Goal: Find specific page/section: Find specific page/section

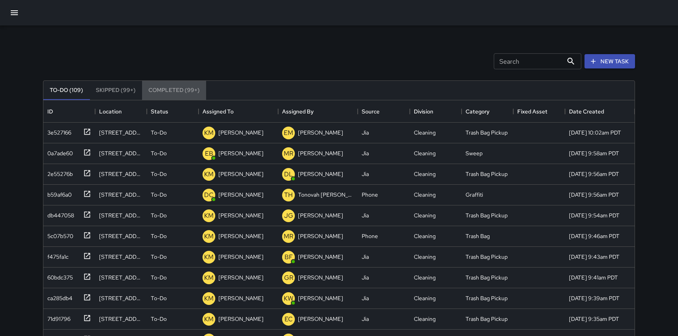
click at [164, 90] on button "Completed (99+)" at bounding box center [174, 90] width 64 height 19
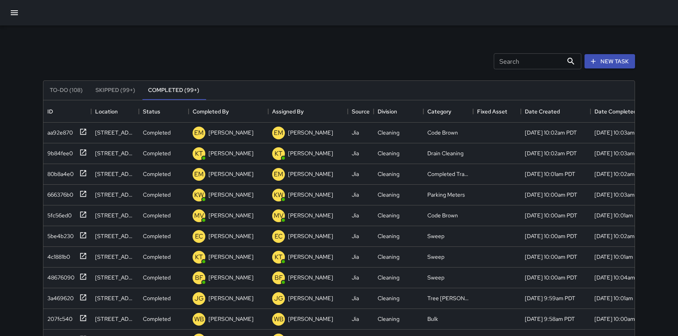
click at [16, 9] on icon "button" at bounding box center [15, 13] width 10 height 10
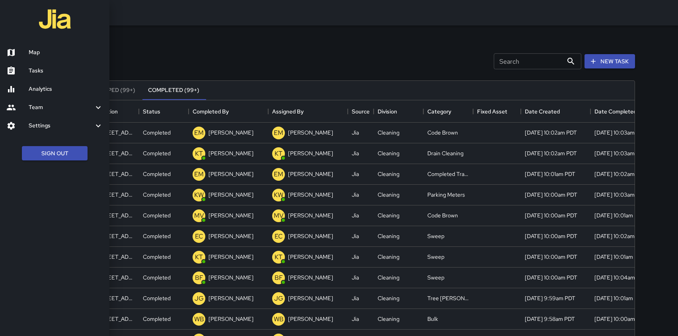
click at [35, 51] on h6 "Map" at bounding box center [66, 52] width 74 height 9
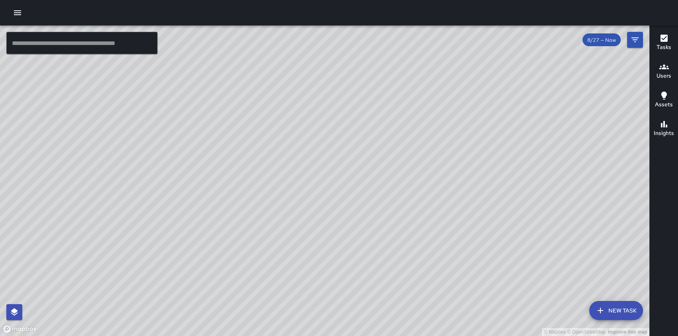
drag, startPoint x: 405, startPoint y: 115, endPoint x: 379, endPoint y: 189, distance: 78.6
click at [379, 189] on div "© Mapbox © OpenStreetMap Improve this map" at bounding box center [325, 180] width 650 height 311
drag, startPoint x: 412, startPoint y: 113, endPoint x: 282, endPoint y: 255, distance: 192.2
click at [282, 255] on div "© Mapbox © OpenStreetMap Improve this map" at bounding box center [325, 180] width 650 height 311
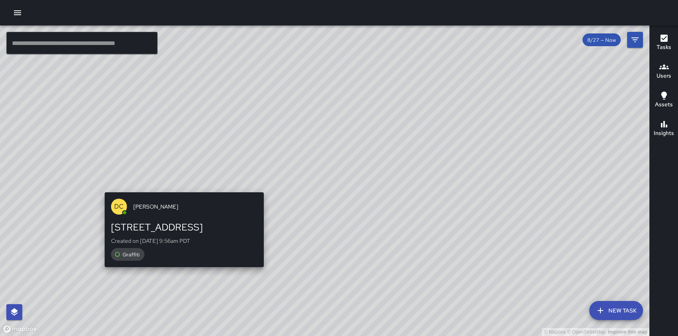
click at [183, 187] on div "© Mapbox © OpenStreetMap Improve this map DC [PERSON_NAME][GEOGRAPHIC_DATA][STR…" at bounding box center [325, 180] width 650 height 311
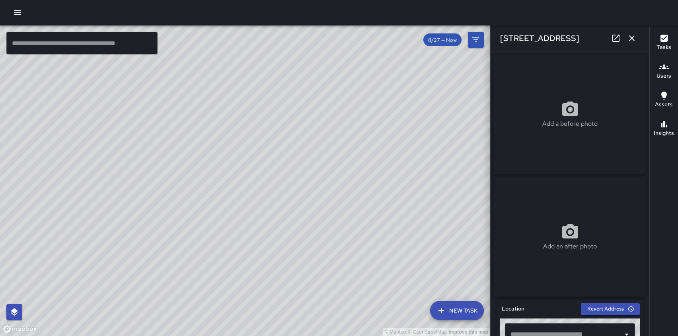
type input "**********"
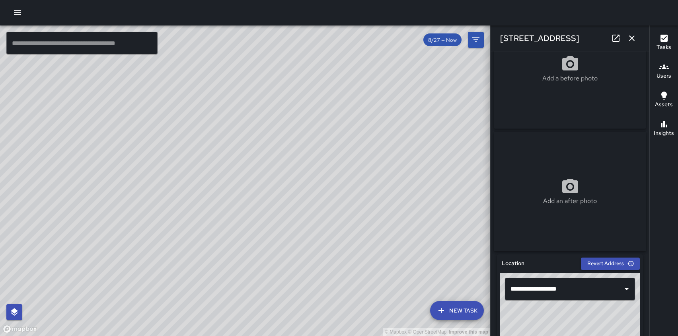
scroll to position [43, 0]
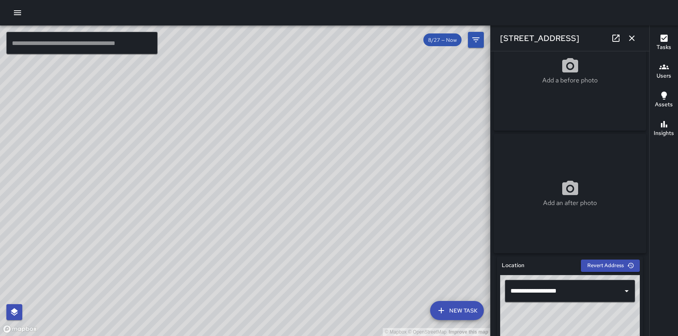
click at [634, 38] on icon "button" at bounding box center [633, 38] width 10 height 10
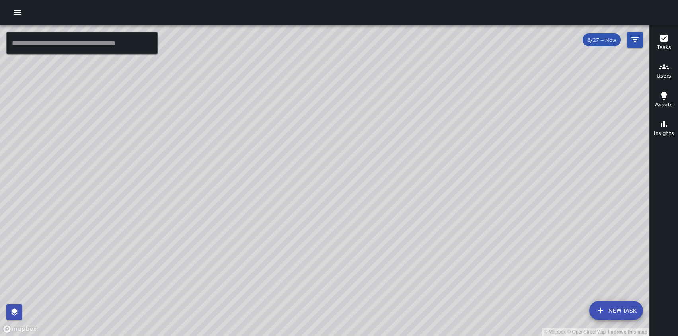
click at [325, 179] on div "© Mapbox © OpenStreetMap Improve this map DC [PERSON_NAME][GEOGRAPHIC_DATA][STR…" at bounding box center [325, 180] width 650 height 311
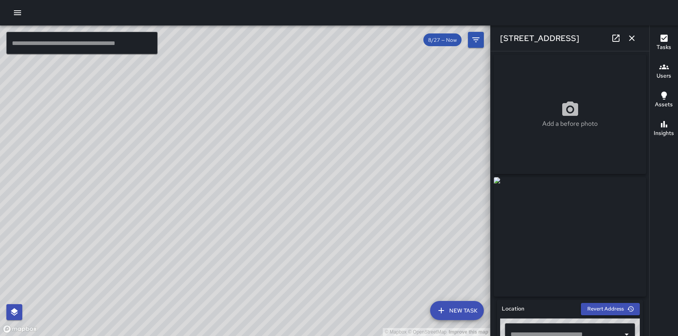
type input "**********"
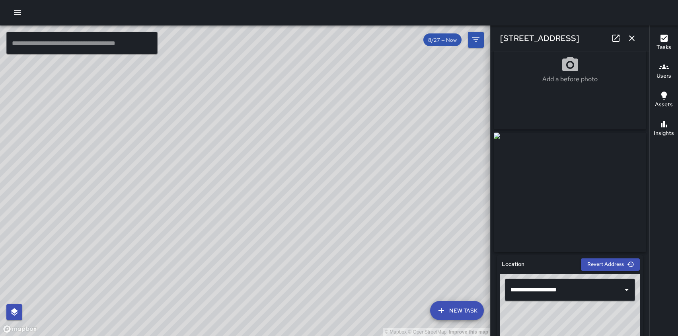
scroll to position [0, 0]
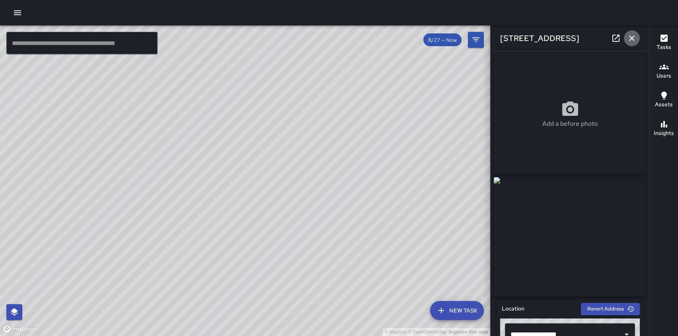
click at [632, 39] on icon "button" at bounding box center [633, 38] width 10 height 10
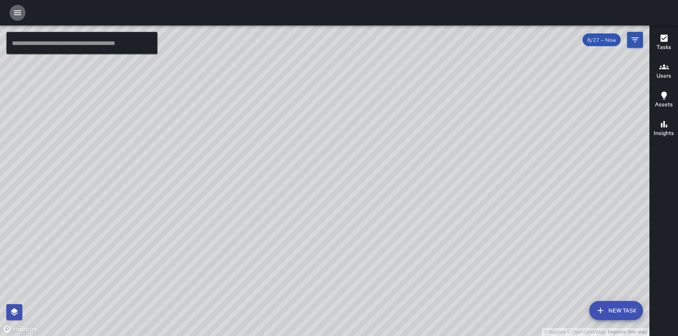
click at [20, 9] on icon "button" at bounding box center [18, 13] width 10 height 10
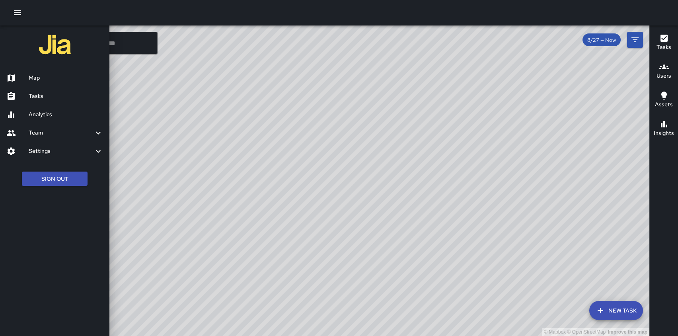
click at [37, 94] on h6 "Tasks" at bounding box center [66, 96] width 74 height 9
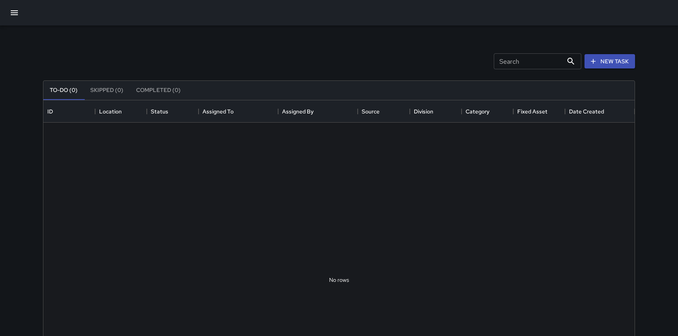
scroll to position [337, 592]
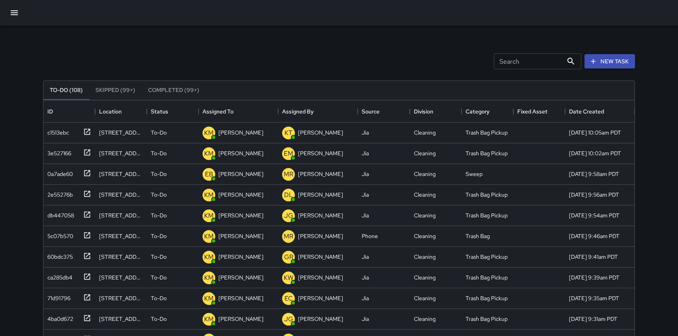
click at [519, 59] on input "Search" at bounding box center [528, 61] width 69 height 16
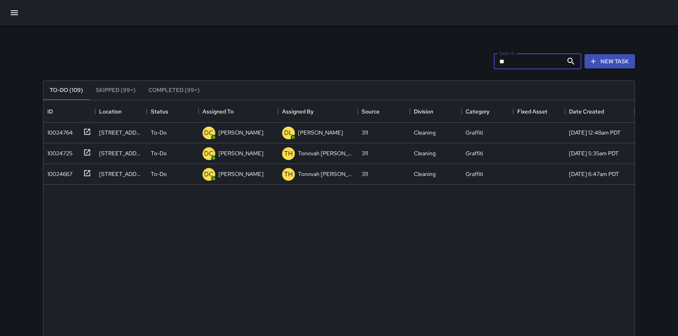
type input "*"
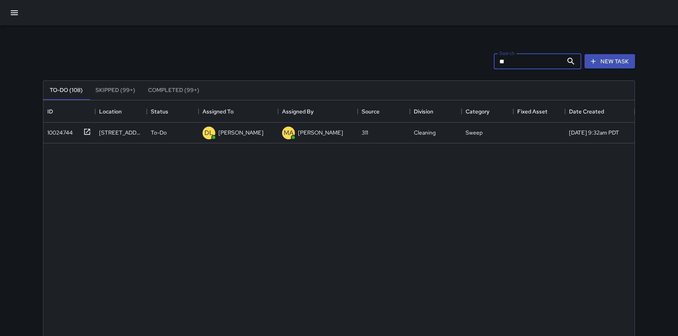
type input "*"
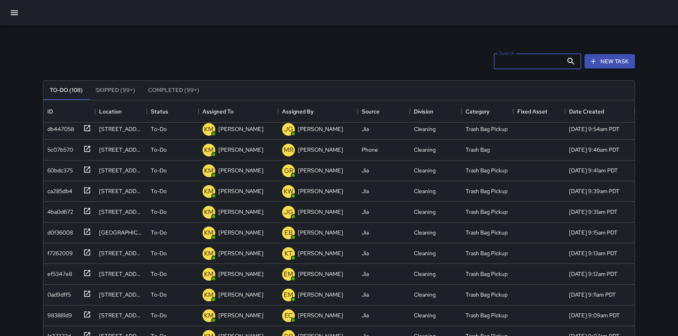
scroll to position [163, 0]
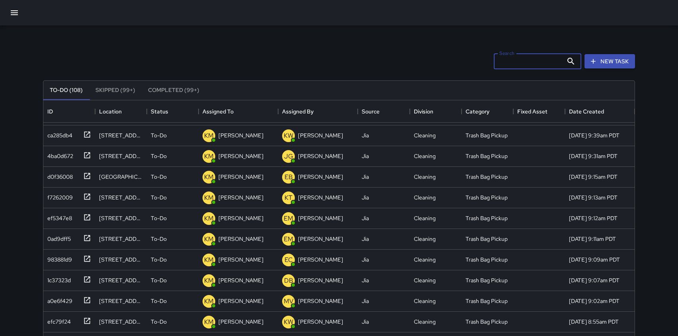
click at [99, 90] on button "Skipped (99+)" at bounding box center [115, 90] width 53 height 19
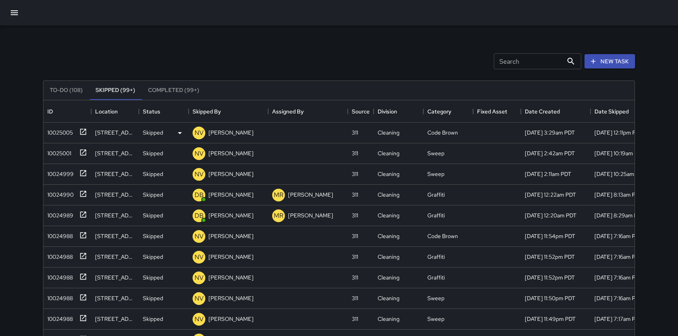
scroll to position [246, 0]
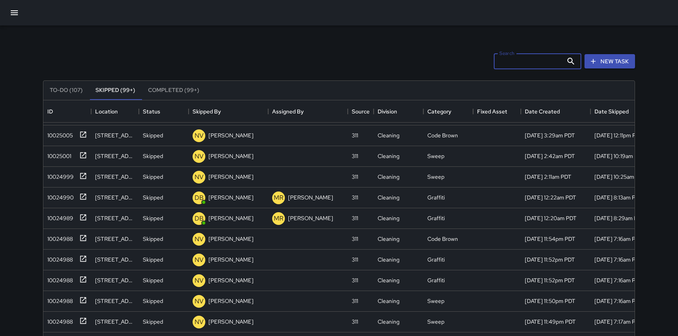
click at [511, 66] on input "Search" at bounding box center [528, 61] width 69 height 16
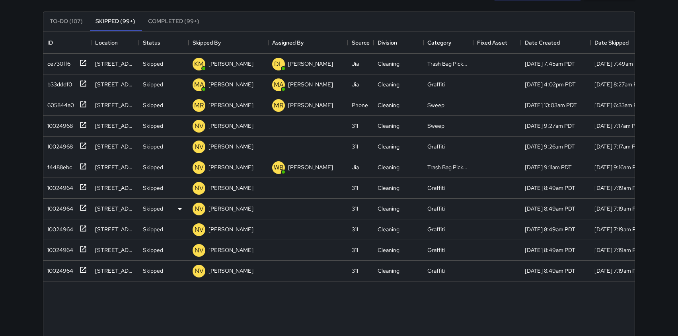
scroll to position [0, 0]
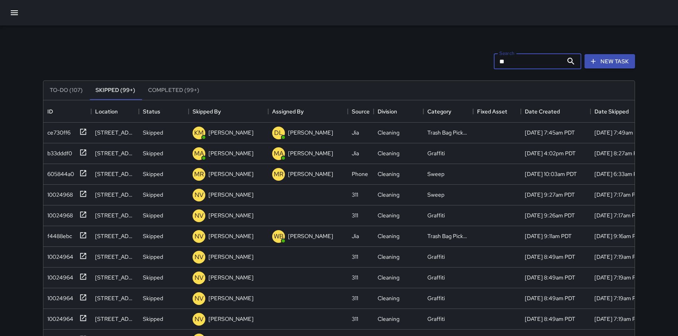
type input "*"
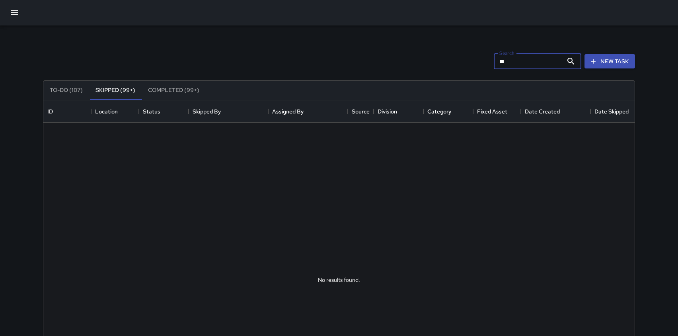
type input "*"
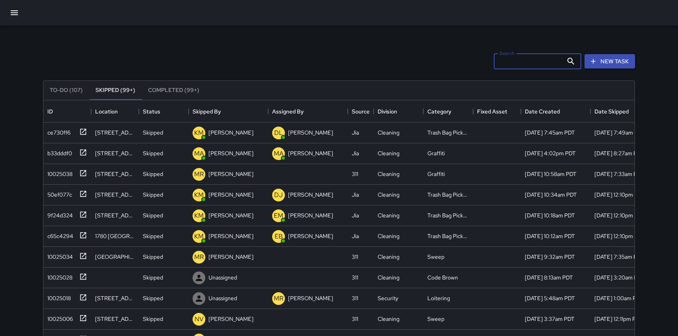
click at [159, 94] on button "Completed (99+)" at bounding box center [174, 90] width 64 height 19
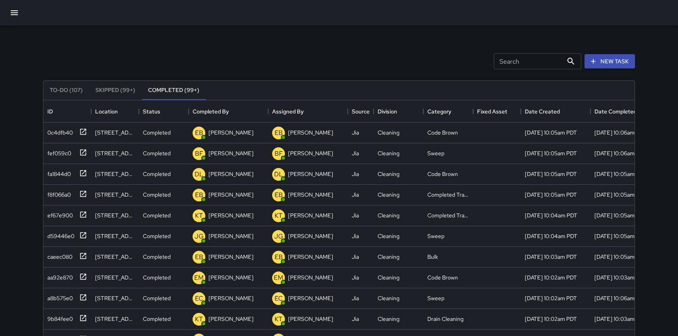
click at [67, 91] on button "To-Do (107)" at bounding box center [66, 90] width 46 height 19
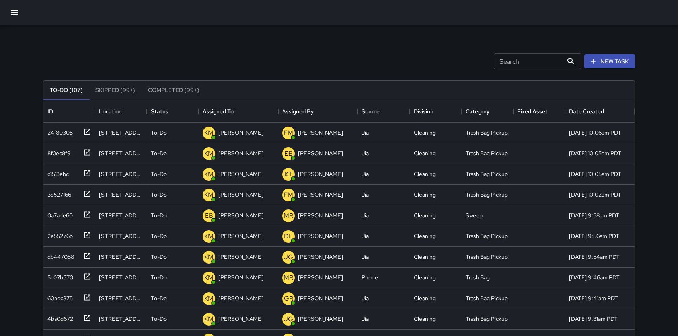
click at [535, 62] on input "Search" at bounding box center [528, 61] width 69 height 16
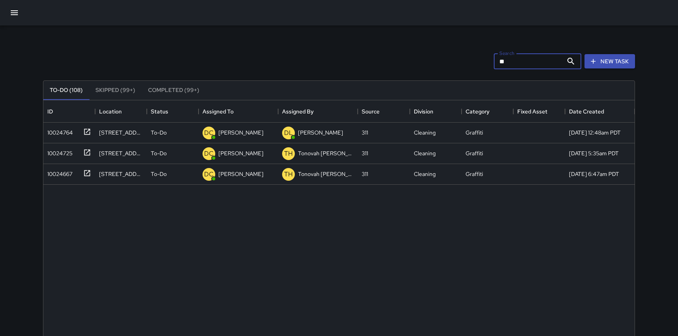
type input "*"
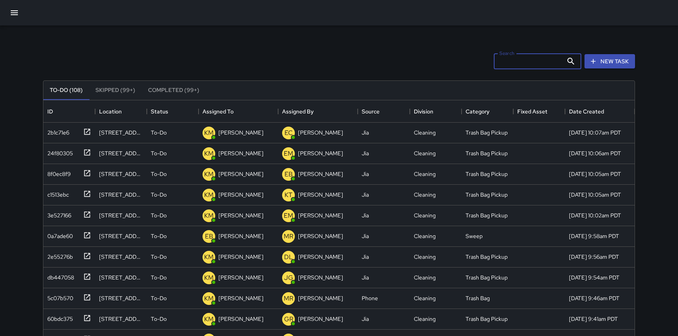
click at [14, 6] on button "button" at bounding box center [14, 12] width 19 height 19
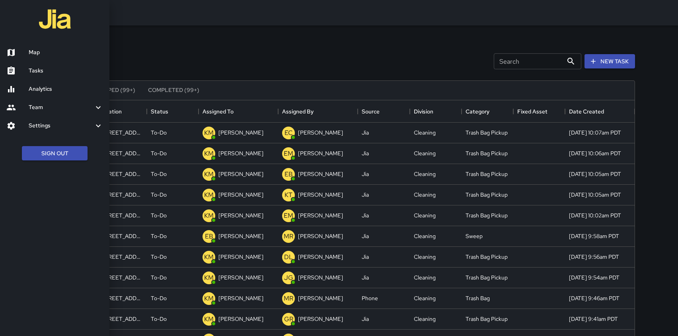
click at [35, 52] on h6 "Map" at bounding box center [66, 52] width 74 height 9
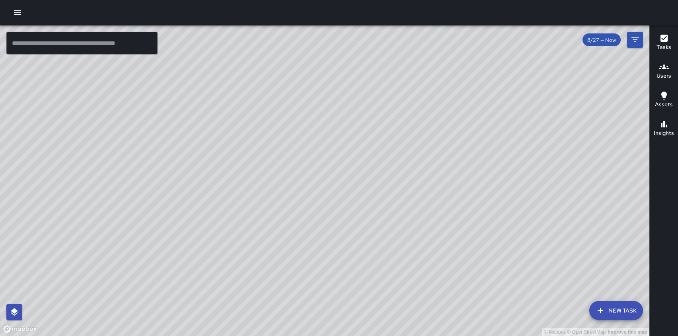
click at [352, 144] on div "© Mapbox © OpenStreetMap Improve this map DD [GEOGRAPHIC_DATA][PERSON_NAME] [ST…" at bounding box center [325, 180] width 650 height 311
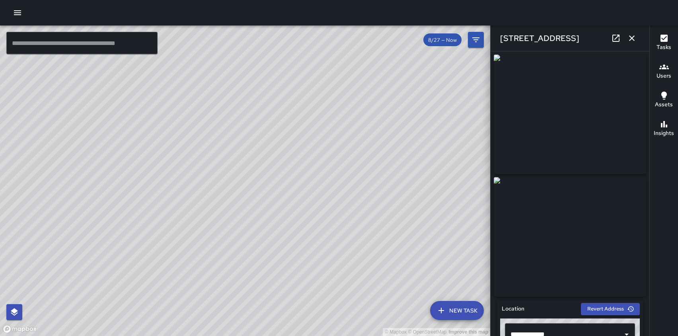
click at [634, 36] on icon "button" at bounding box center [633, 38] width 6 height 6
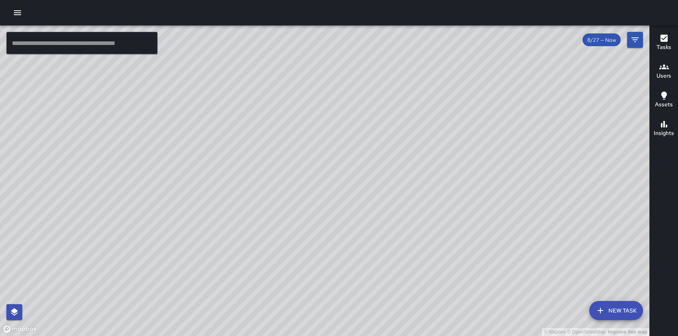
click at [626, 39] on div "8/27 — Now" at bounding box center [613, 40] width 61 height 16
click at [629, 40] on button "Filters" at bounding box center [636, 40] width 16 height 16
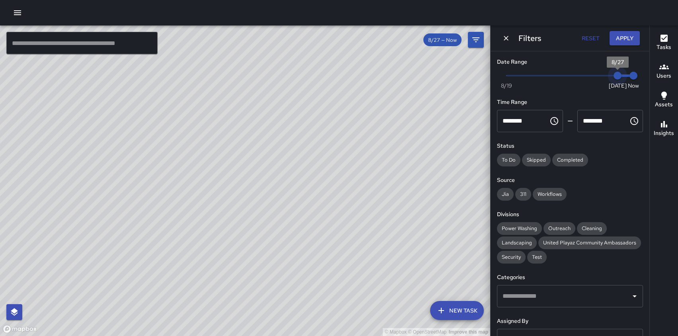
type input "*"
drag, startPoint x: 617, startPoint y: 75, endPoint x: 610, endPoint y: 74, distance: 7.6
click at [606, 74] on span "8/26" at bounding box center [602, 76] width 8 height 8
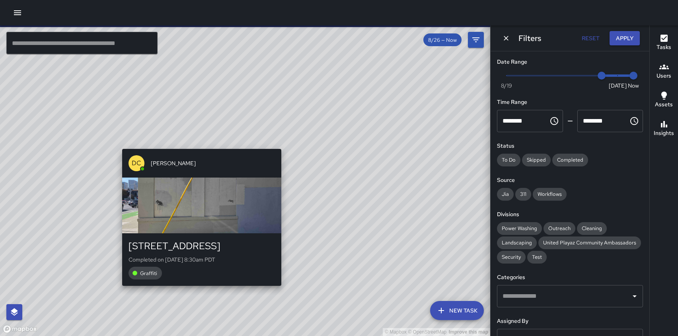
click at [202, 142] on div "© Mapbox © OpenStreetMap Improve this map DC [PERSON_NAME][GEOGRAPHIC_DATA][STR…" at bounding box center [245, 180] width 491 height 311
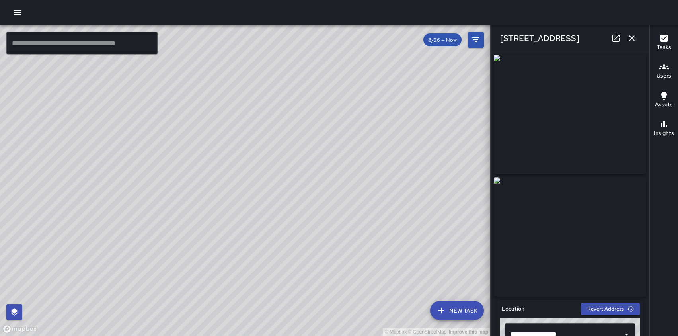
click at [618, 38] on icon at bounding box center [617, 38] width 10 height 10
